Goal: Task Accomplishment & Management: Manage account settings

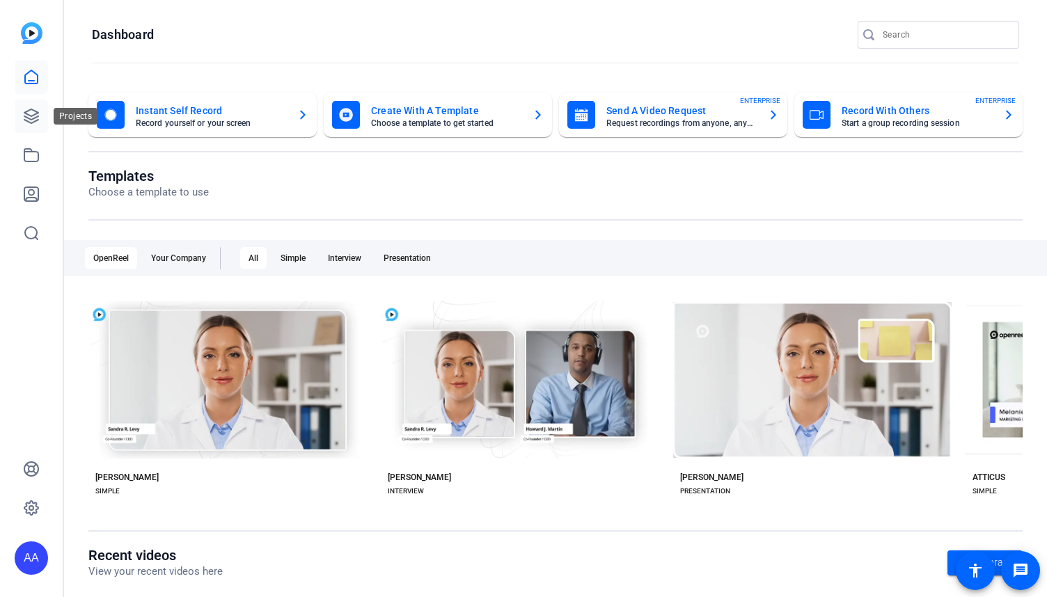
click at [36, 115] on icon at bounding box center [31, 116] width 17 height 17
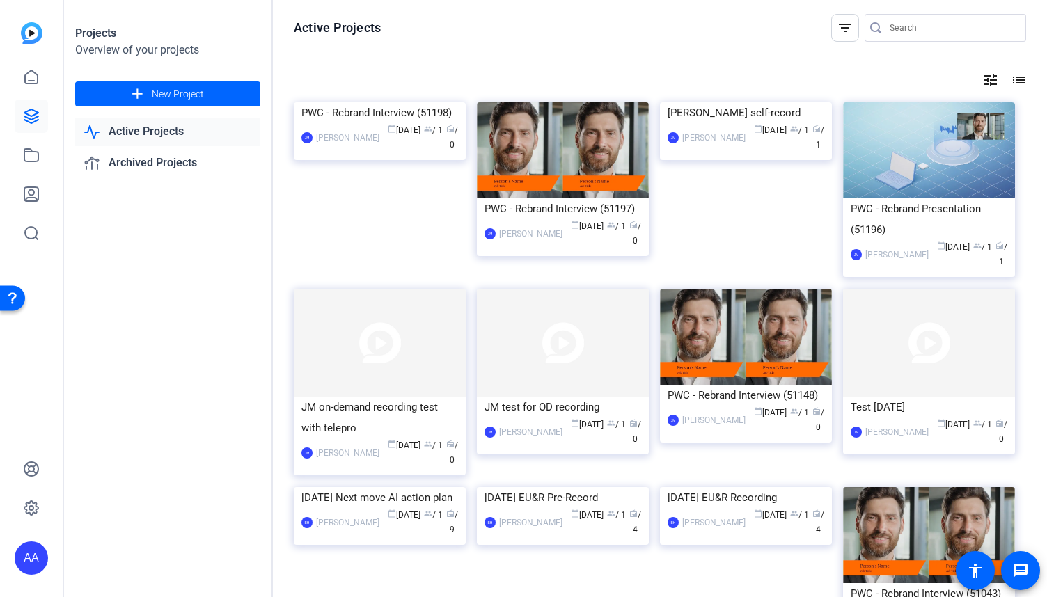
click at [845, 26] on mat-icon "filter_list" at bounding box center [845, 27] width 17 height 17
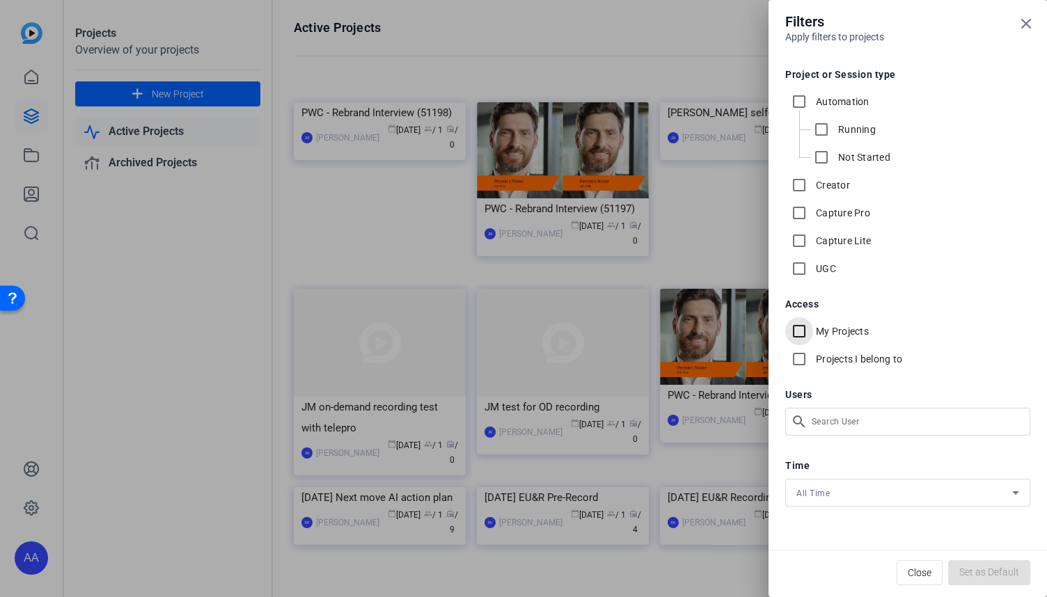
click at [801, 328] on input "My Projects" at bounding box center [799, 331] width 28 height 28
checkbox input "true"
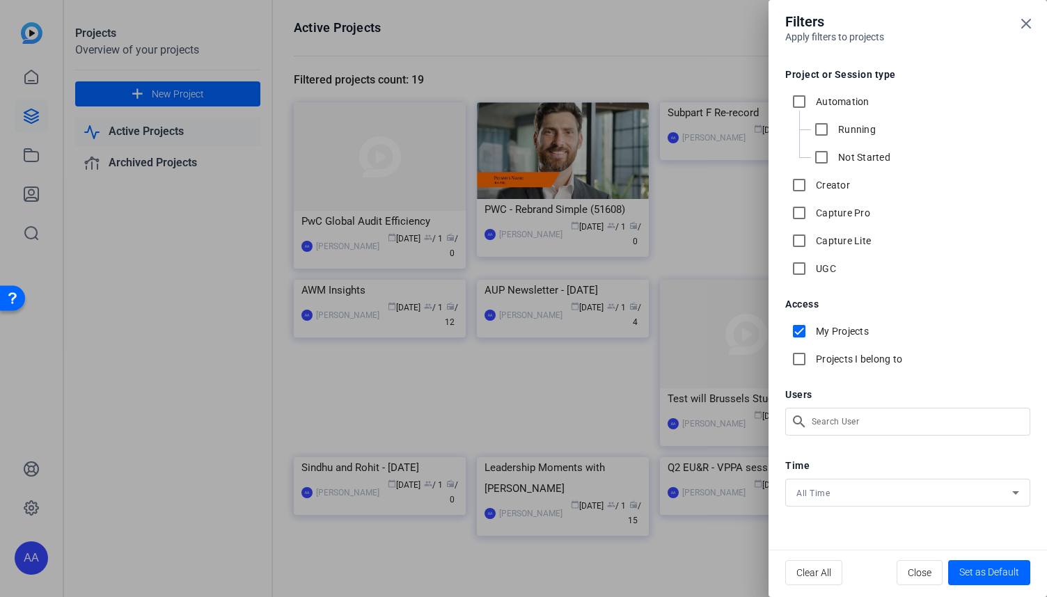
click at [374, 219] on div at bounding box center [523, 298] width 1047 height 597
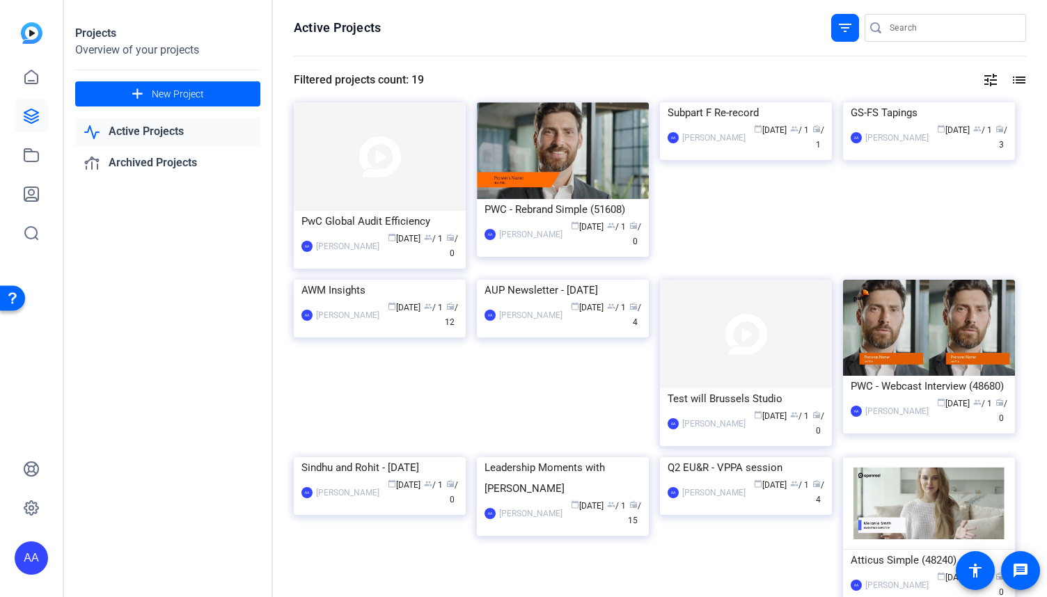
click at [374, 219] on div "PwC Global Audit Efficiency" at bounding box center [379, 221] width 157 height 21
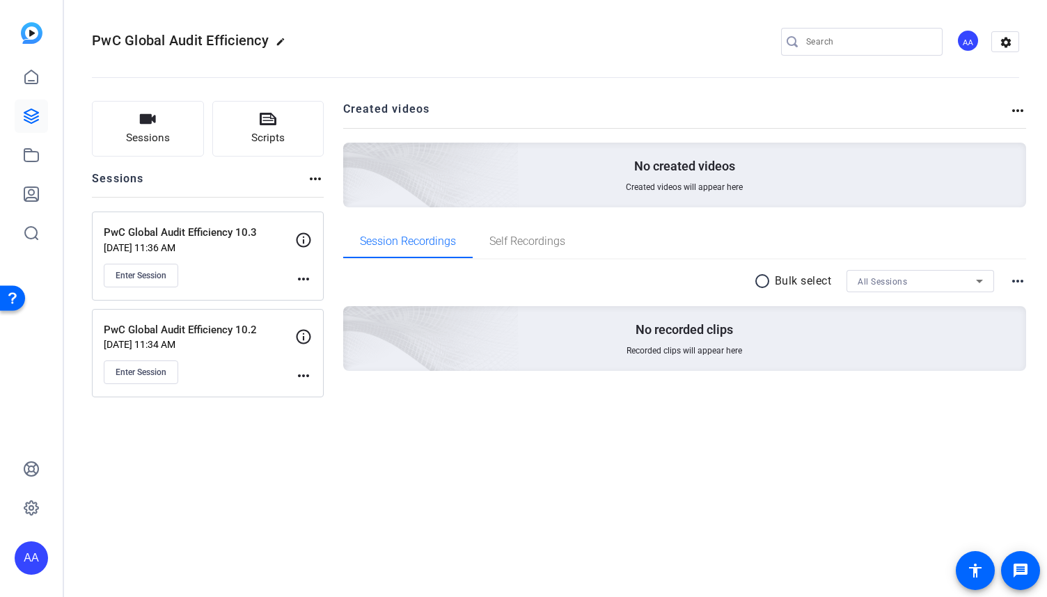
click at [307, 281] on mat-icon "more_horiz" at bounding box center [303, 279] width 17 height 17
click at [323, 294] on span "Edit Session" at bounding box center [337, 298] width 63 height 17
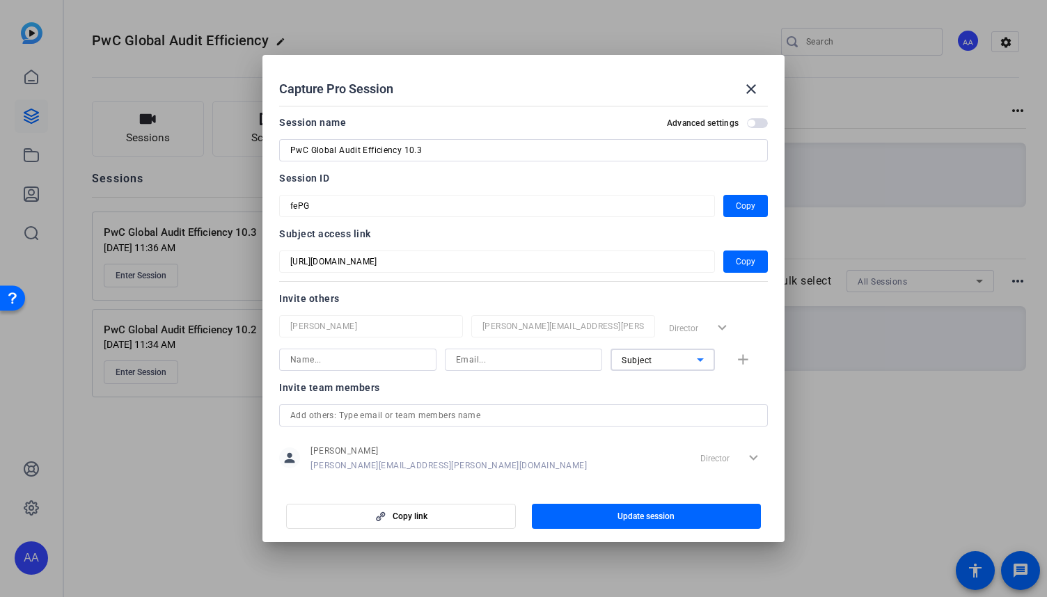
click at [697, 359] on icon at bounding box center [700, 360] width 7 height 3
click at [666, 384] on mat-option "Collaborator" at bounding box center [656, 388] width 104 height 22
click at [551, 357] on input at bounding box center [523, 360] width 135 height 17
paste input "[PERSON_NAME][EMAIL_ADDRESS][PERSON_NAME][DOMAIN_NAME]"
type input "[PERSON_NAME][EMAIL_ADDRESS][PERSON_NAME][DOMAIN_NAME]"
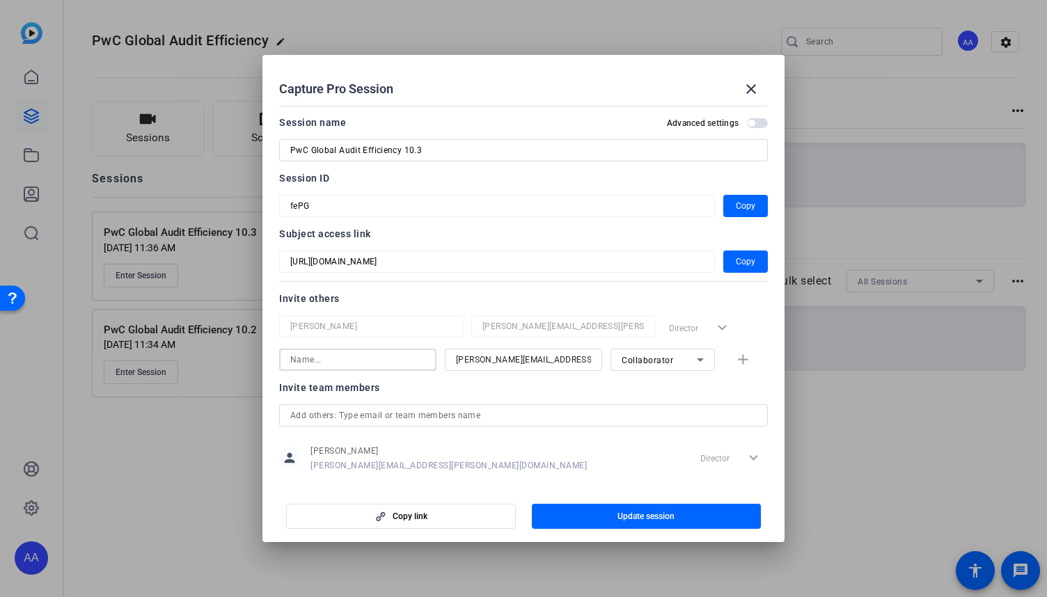
click at [398, 361] on input at bounding box center [357, 360] width 135 height 17
type input "[PERSON_NAME]"
click at [748, 126] on span "button" at bounding box center [757, 123] width 21 height 10
